Goal: Transaction & Acquisition: Purchase product/service

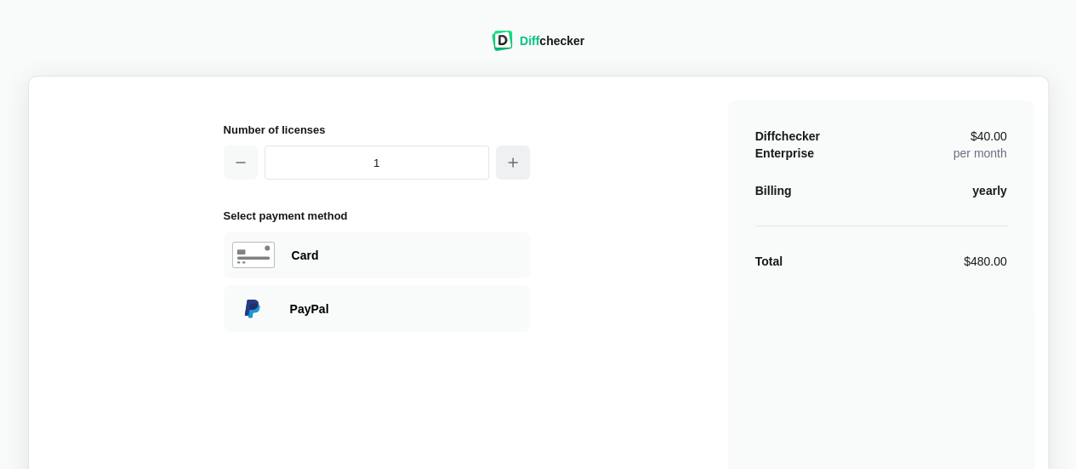
click at [506, 156] on icon "button" at bounding box center [513, 163] width 14 height 14
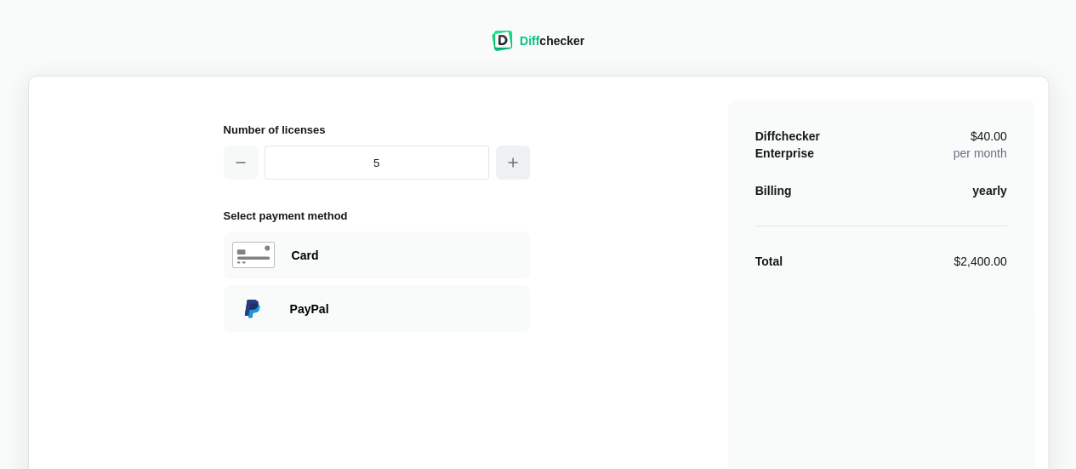
type input "6"
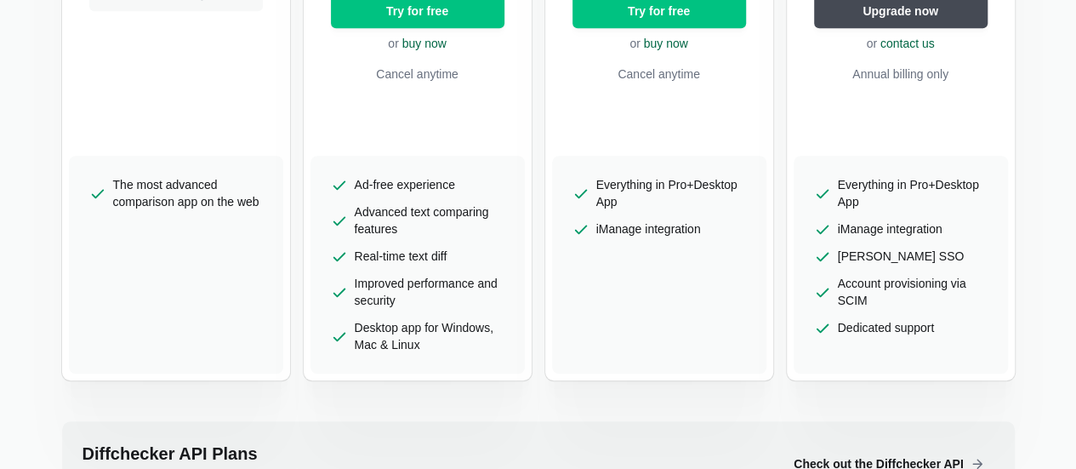
scroll to position [601, 0]
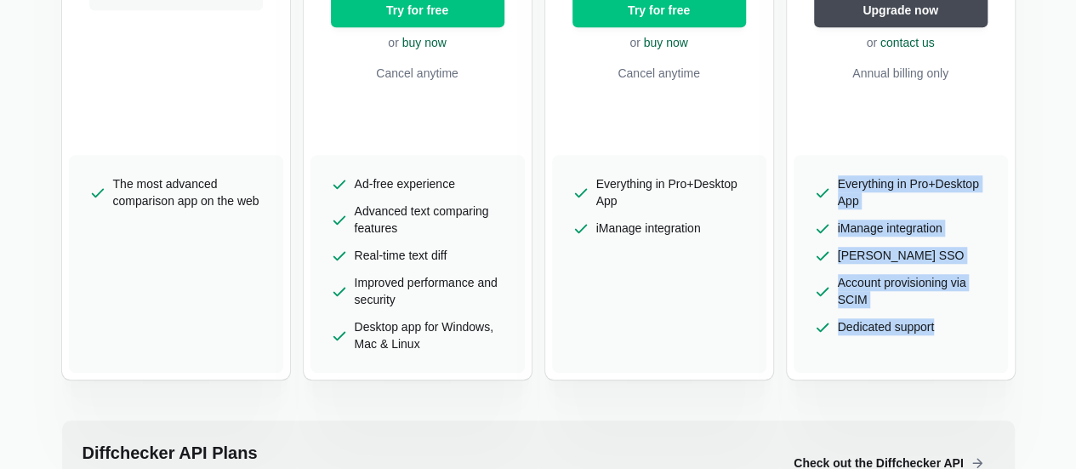
drag, startPoint x: 839, startPoint y: 181, endPoint x: 949, endPoint y: 326, distance: 182.0
click at [949, 326] on ul "Everything in Pro+Desktop App iManage integration [PERSON_NAME] SSO Account pro…" at bounding box center [901, 264] width 214 height 218
copy ul "Everything in Pro+Desktop App iManage integration [PERSON_NAME] SSO Account pro…"
